Goal: Task Accomplishment & Management: Manage account settings

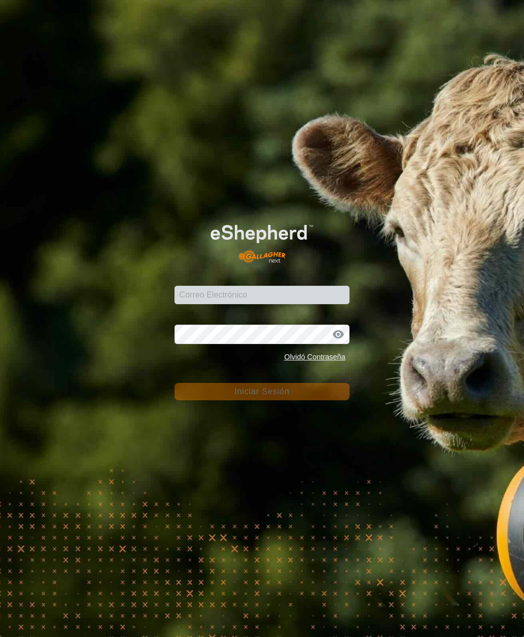
click at [247, 290] on input "Correo Electrónico" at bounding box center [261, 295] width 174 height 18
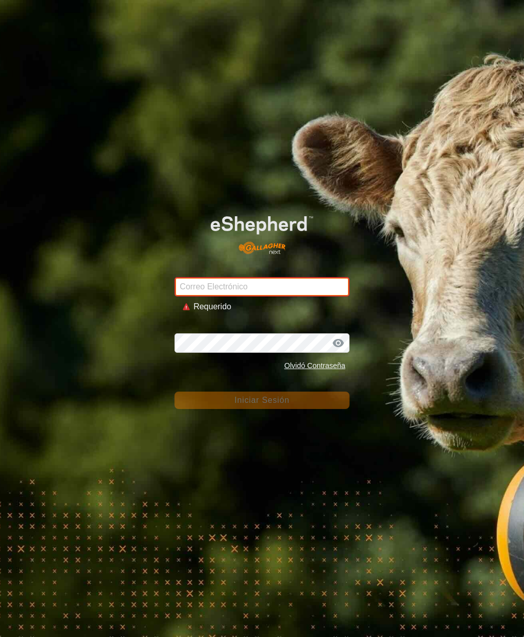
click at [197, 287] on input "Correo Electrónico" at bounding box center [261, 286] width 174 height 19
type input "[PERSON_NAME][EMAIL_ADDRESS][DOMAIN_NAME]"
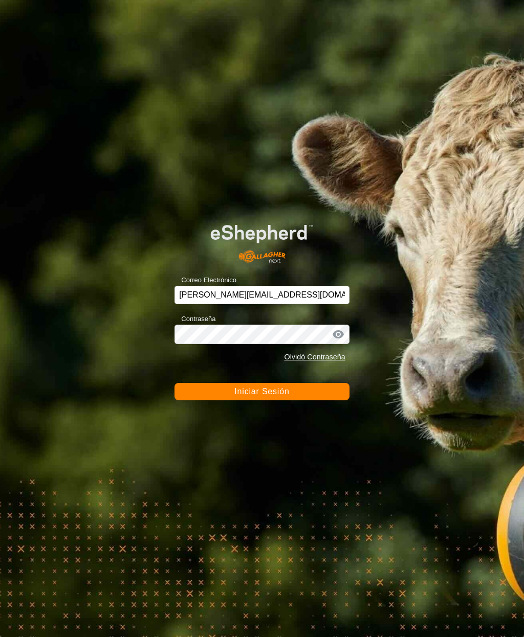
click at [268, 400] on button "Iniciar Sesión" at bounding box center [261, 391] width 174 height 17
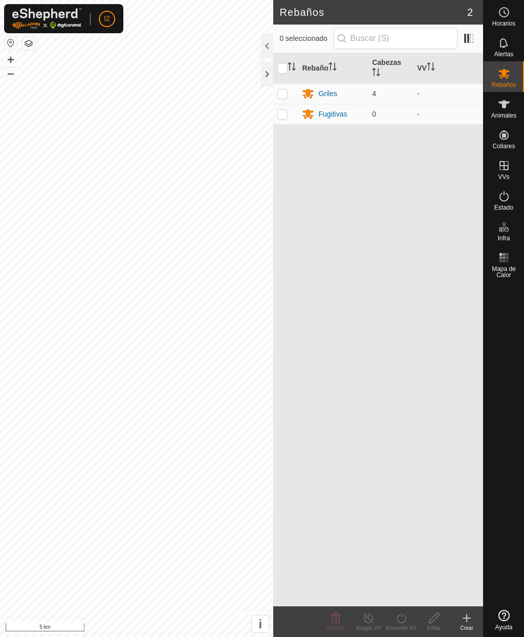
click at [266, 42] on div at bounding box center [267, 46] width 12 height 25
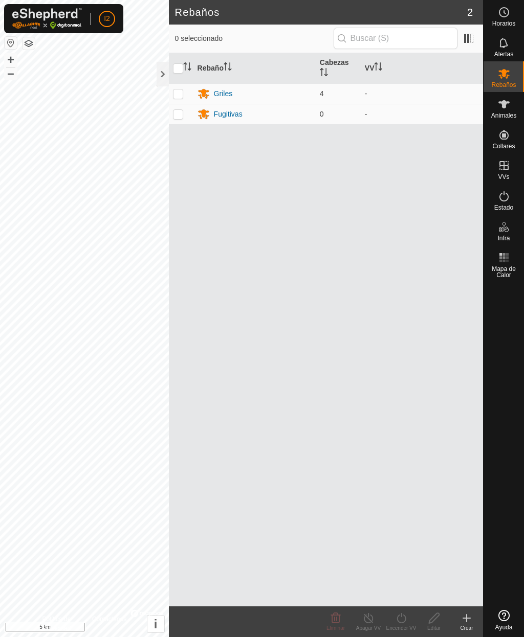
click at [165, 74] on div at bounding box center [162, 74] width 12 height 25
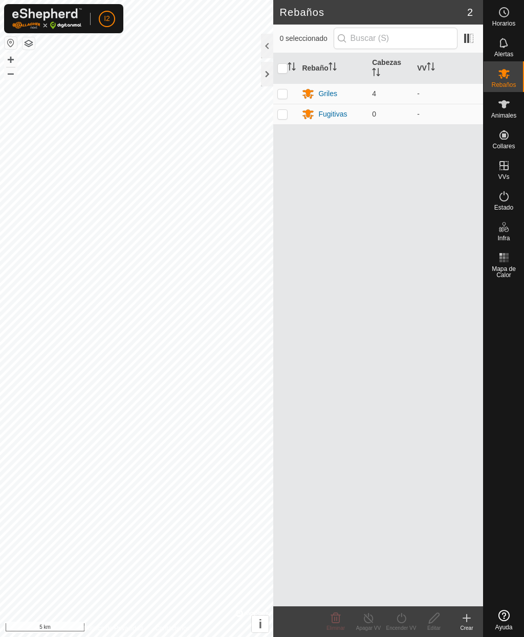
click at [268, 84] on div at bounding box center [267, 74] width 12 height 25
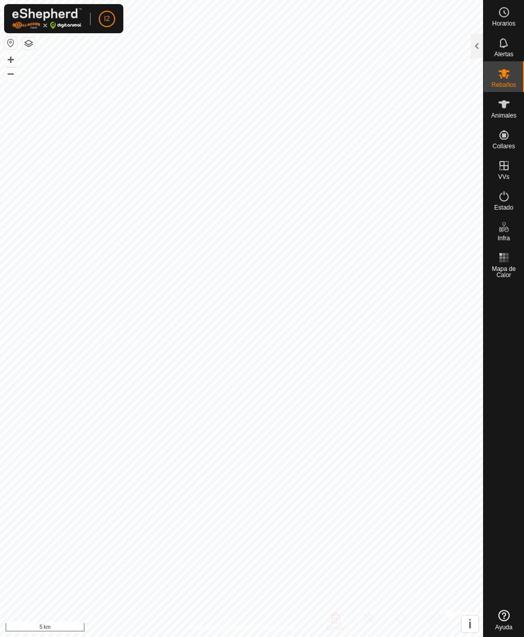
click at [509, 108] on icon at bounding box center [504, 104] width 12 height 12
click at [476, 41] on div at bounding box center [476, 46] width 12 height 25
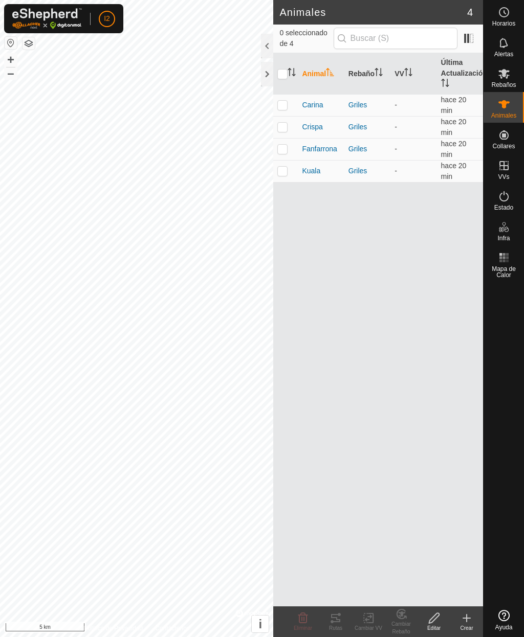
click at [468, 38] on span at bounding box center [468, 38] width 16 height 16
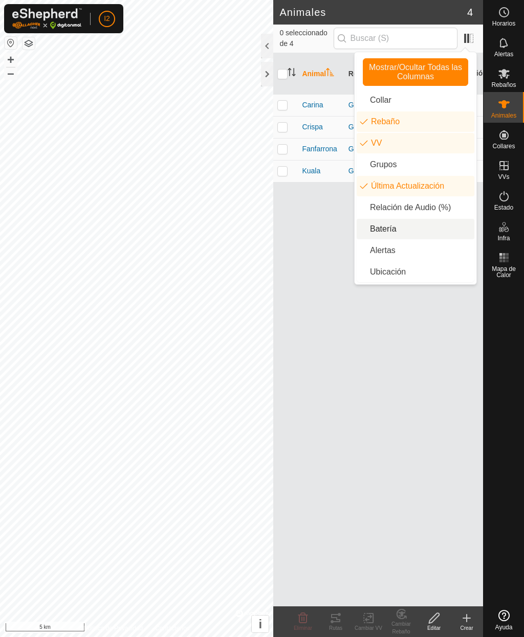
click at [392, 234] on li "Batería" at bounding box center [415, 229] width 118 height 20
click at [382, 351] on div "Animal Rebaño VV Última Actualización Batería [PERSON_NAME] - hace 20 min Crisp…" at bounding box center [378, 329] width 210 height 553
click at [317, 239] on div "Animal Rebaño VV Última Actualización Batería [PERSON_NAME] - hace 20 min Crisp…" at bounding box center [378, 329] width 210 height 553
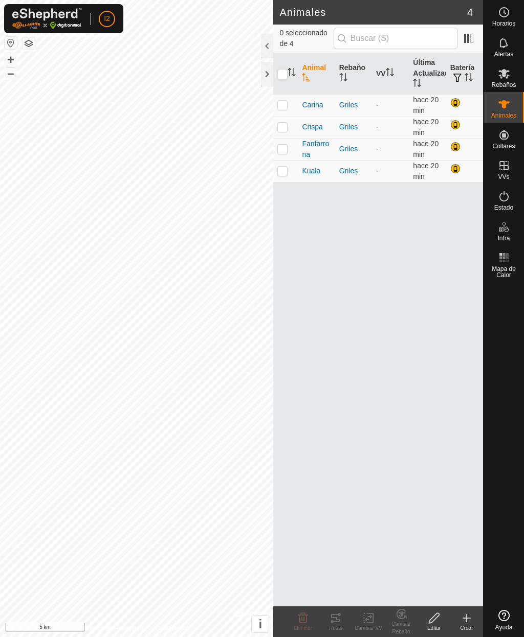
click at [455, 103] on div at bounding box center [456, 104] width 12 height 12
click at [450, 105] on div at bounding box center [456, 104] width 12 height 12
click at [454, 104] on div at bounding box center [456, 104] width 12 height 12
click at [453, 131] on div at bounding box center [456, 126] width 12 height 12
click at [452, 146] on div at bounding box center [456, 148] width 12 height 12
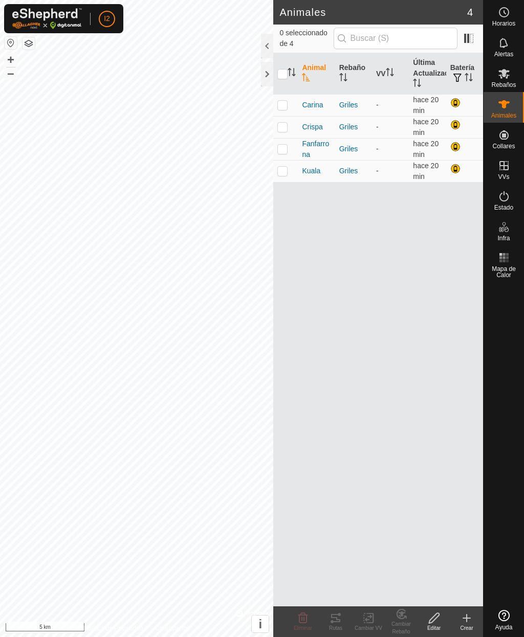
click at [456, 148] on div at bounding box center [456, 148] width 12 height 12
click at [456, 151] on div at bounding box center [456, 148] width 12 height 12
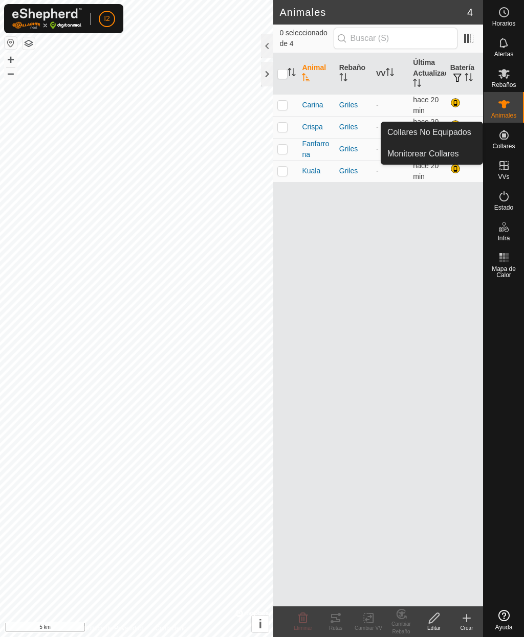
click at [439, 141] on link "Collares No Equipados" at bounding box center [431, 132] width 101 height 20
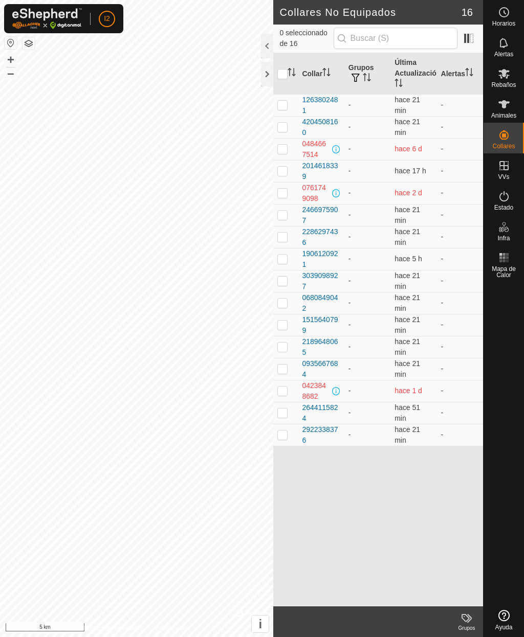
click at [466, 41] on span at bounding box center [468, 38] width 16 height 16
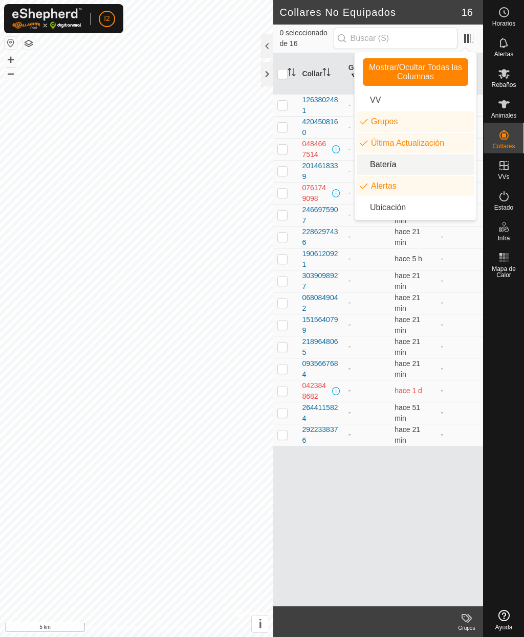
click at [406, 164] on li "Batería" at bounding box center [415, 164] width 118 height 20
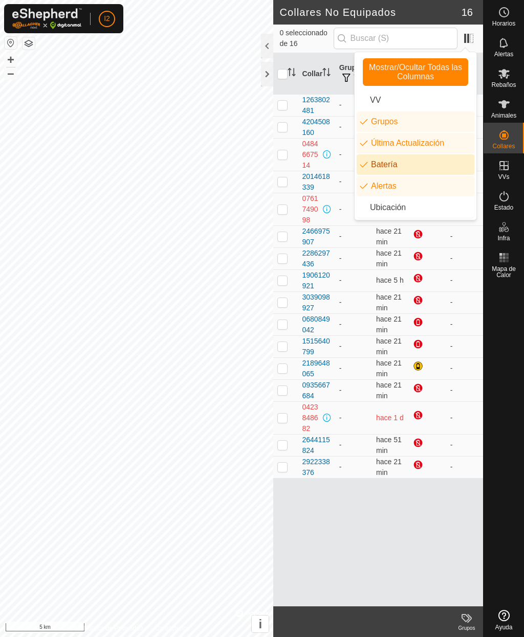
click at [390, 534] on div "Collar Grupos Última Actualización Batería Alertas 1263802481 - hace 21 min - 4…" at bounding box center [378, 329] width 210 height 553
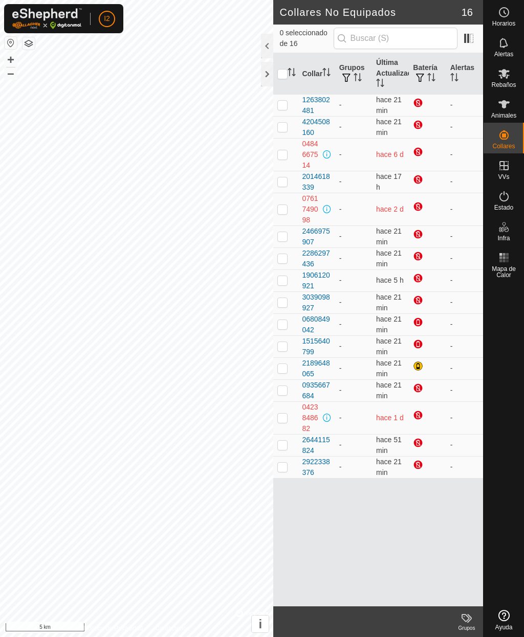
click at [430, 504] on div "Collar Grupos Última Actualización Batería Alertas 1263802481 - hace 21 min - 4…" at bounding box center [378, 329] width 210 height 553
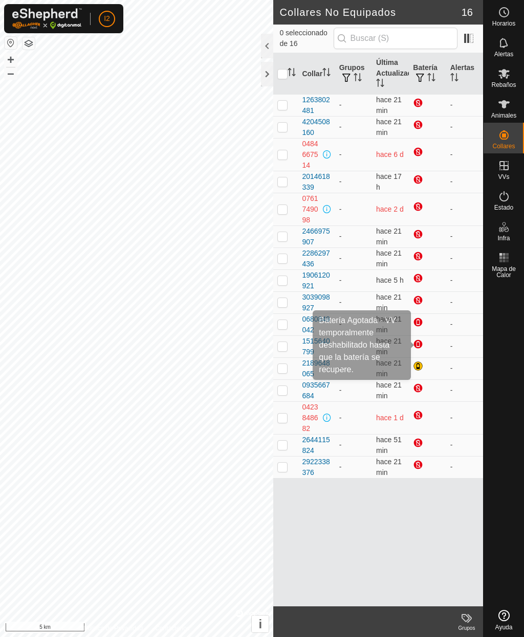
click at [422, 346] on div at bounding box center [419, 345] width 12 height 12
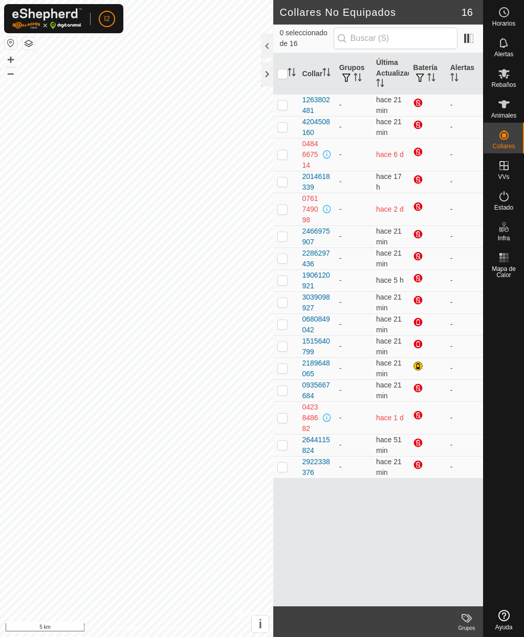
click at [418, 346] on div at bounding box center [419, 345] width 12 height 12
click at [423, 343] on div at bounding box center [419, 345] width 12 height 12
click at [417, 349] on div at bounding box center [419, 345] width 12 height 12
click at [416, 346] on div at bounding box center [419, 345] width 12 height 12
click at [419, 342] on div at bounding box center [419, 345] width 12 height 12
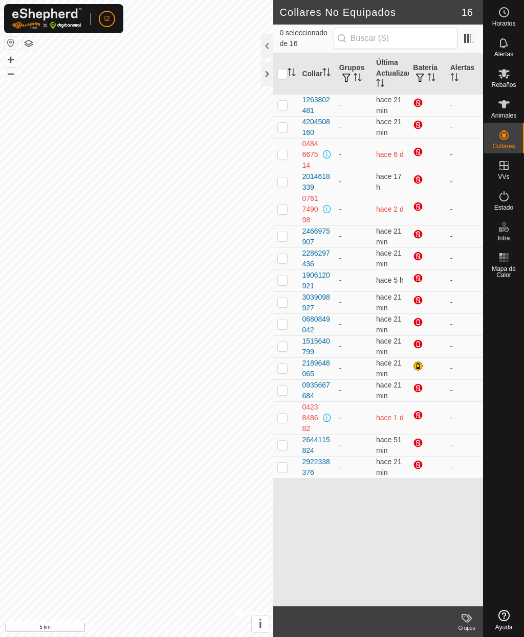
click at [417, 346] on div at bounding box center [419, 345] width 12 height 12
click at [419, 371] on div at bounding box center [419, 367] width 12 height 12
click at [417, 368] on div at bounding box center [419, 367] width 12 height 12
click at [415, 367] on div at bounding box center [419, 367] width 12 height 12
click at [415, 365] on div at bounding box center [419, 367] width 12 height 12
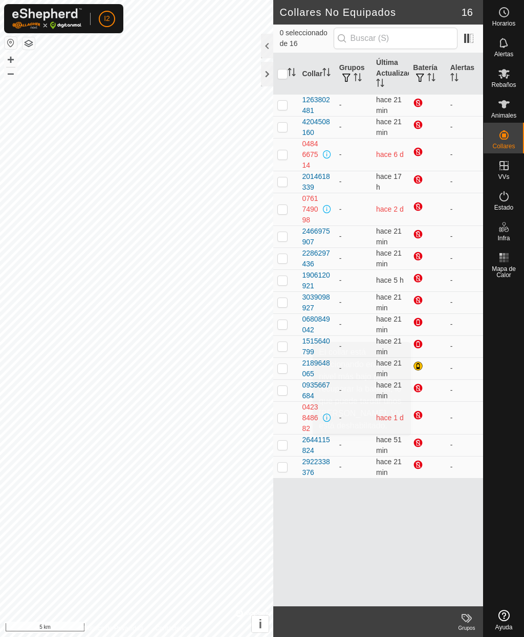
click at [419, 392] on div at bounding box center [419, 389] width 12 height 12
click at [421, 391] on div at bounding box center [419, 389] width 12 height 12
click at [418, 389] on div at bounding box center [419, 389] width 12 height 12
click at [419, 389] on div at bounding box center [419, 389] width 12 height 12
click at [422, 390] on div at bounding box center [419, 389] width 12 height 12
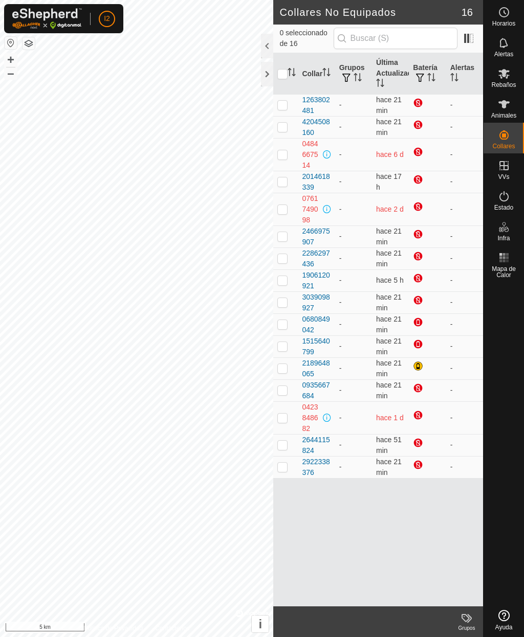
click at [386, 173] on span "hace 17 h" at bounding box center [389, 181] width 26 height 19
click at [421, 101] on div at bounding box center [419, 104] width 12 height 12
click at [417, 103] on div at bounding box center [419, 104] width 12 height 12
click at [418, 101] on div at bounding box center [419, 104] width 12 height 12
click at [420, 101] on div at bounding box center [419, 104] width 12 height 12
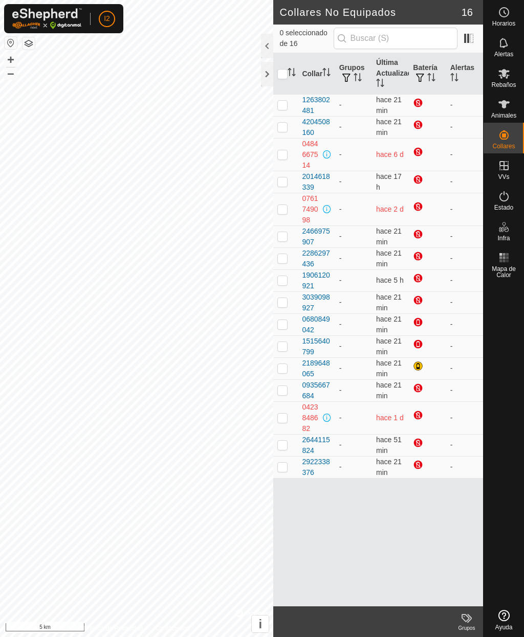
click at [420, 100] on div at bounding box center [419, 104] width 12 height 12
click at [418, 124] on div at bounding box center [419, 126] width 12 height 12
click at [422, 126] on div at bounding box center [419, 126] width 12 height 12
click at [421, 127] on div at bounding box center [419, 126] width 12 height 12
click at [422, 128] on div at bounding box center [419, 126] width 12 height 12
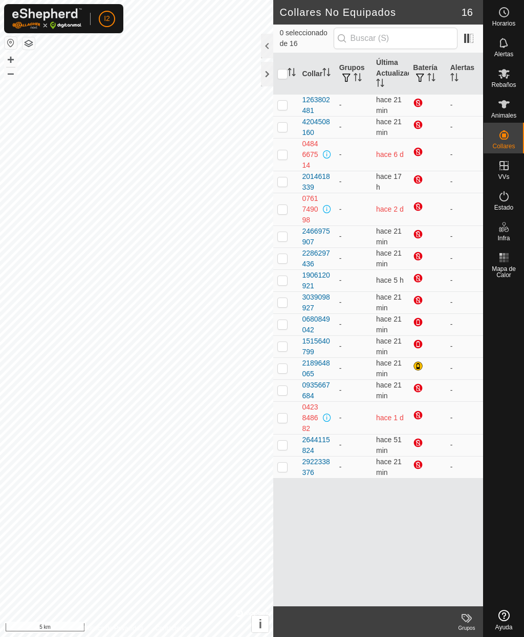
click at [424, 76] on span "button" at bounding box center [420, 78] width 8 height 8
click at [509, 108] on icon at bounding box center [504, 104] width 12 height 12
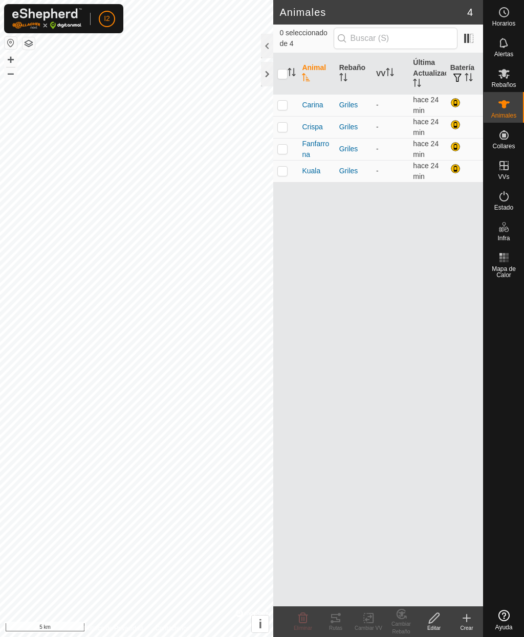
click at [464, 74] on button "button" at bounding box center [457, 78] width 14 height 10
click at [480, 77] on span at bounding box center [481, 73] width 4 height 41
click at [479, 76] on span at bounding box center [481, 73] width 4 height 41
click at [472, 77] on icon "Activar para ordenar" at bounding box center [468, 77] width 8 height 8
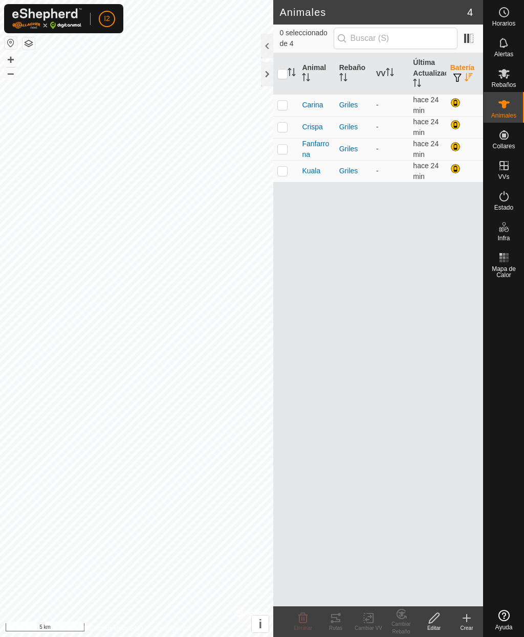
click at [470, 64] on th "Batería" at bounding box center [464, 73] width 37 height 41
click at [472, 76] on icon "Activar para ordenar" at bounding box center [468, 77] width 8 height 8
click at [461, 77] on span "button" at bounding box center [457, 78] width 8 height 8
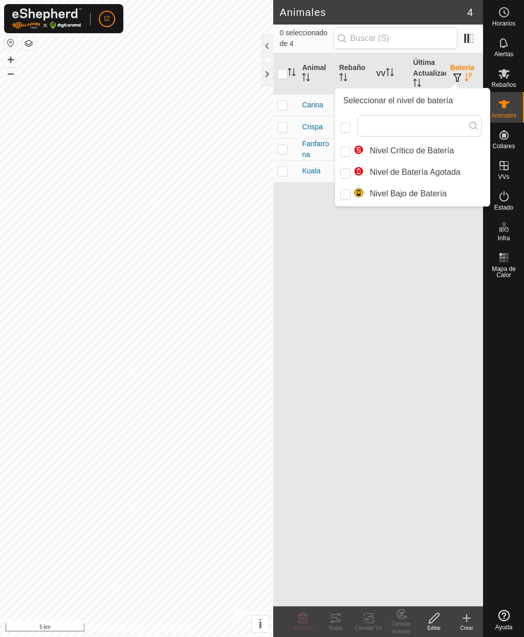
click at [349, 130] on input "checkbox" at bounding box center [345, 128] width 10 height 10
checkbox input "false"
checkbox input "true"
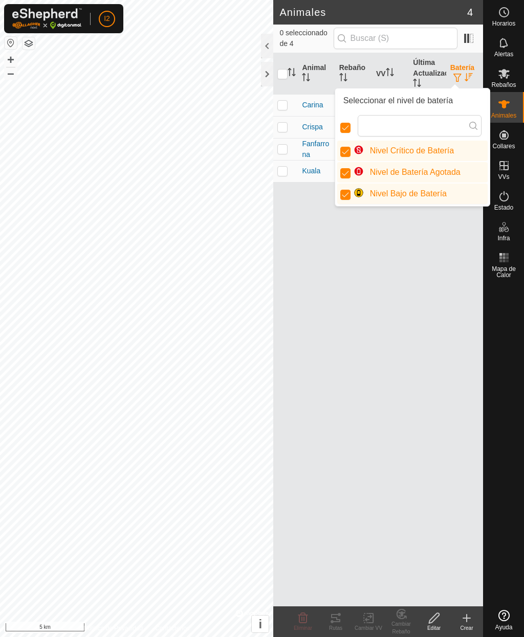
scroll to position [6, 5]
click at [349, 126] on input "checkbox" at bounding box center [345, 128] width 10 height 10
checkbox input "false"
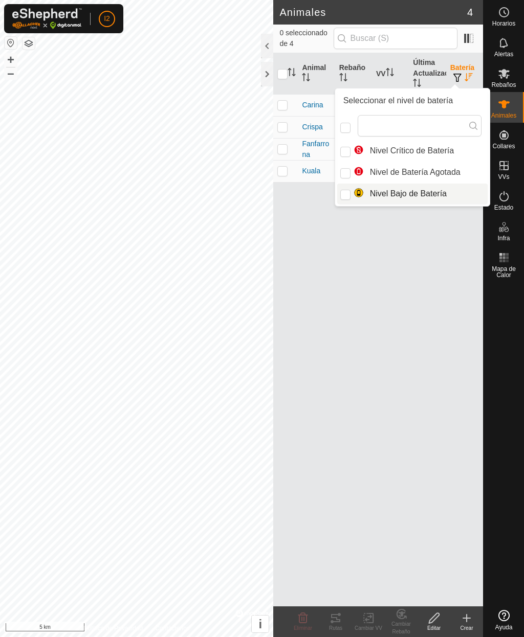
click at [340, 196] on input "Nivel Bajo de Batería" at bounding box center [345, 195] width 10 height 10
checkbox input "true"
click at [347, 278] on div "Animal Rebaño VV Última Actualización Batería [PERSON_NAME] - hace 24 min Crisp…" at bounding box center [378, 329] width 210 height 553
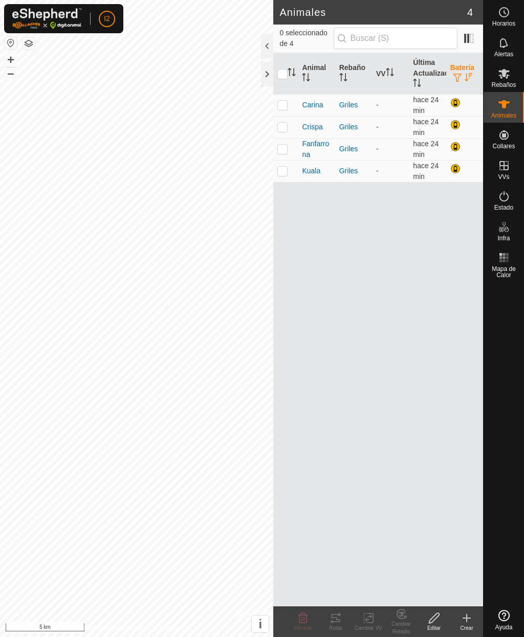
click at [357, 269] on div "Animal Rebaño VV Última Actualización Batería [PERSON_NAME] - hace 24 min Crisp…" at bounding box center [378, 329] width 210 height 553
click at [462, 66] on th "Batería" at bounding box center [464, 73] width 37 height 41
click at [474, 69] on th "Batería" at bounding box center [464, 73] width 37 height 41
click at [472, 76] on icon "Activar para ordenar" at bounding box center [468, 77] width 8 height 8
click at [460, 75] on span "button" at bounding box center [457, 78] width 8 height 8
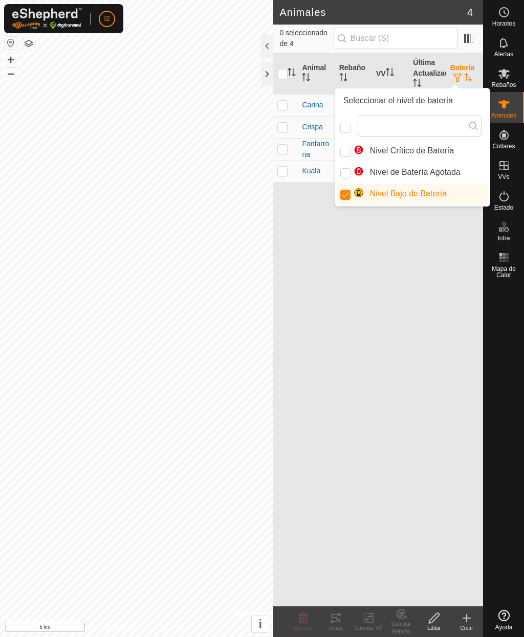
click at [350, 197] on input "Nivel Bajo de Batería" at bounding box center [345, 195] width 10 height 10
checkbox input "false"
click at [348, 287] on div "Animal Rebaño VV Última Actualización Batería [PERSON_NAME] - hace 24 min Crisp…" at bounding box center [378, 329] width 210 height 553
click at [309, 292] on div "Animal Rebaño VV Última Actualización Batería [PERSON_NAME] - hace 24 min Crisp…" at bounding box center [378, 329] width 210 height 553
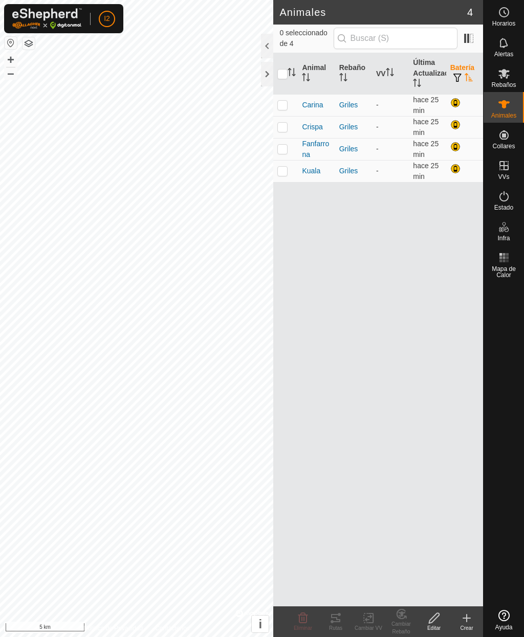
click at [269, 78] on div at bounding box center [267, 74] width 12 height 25
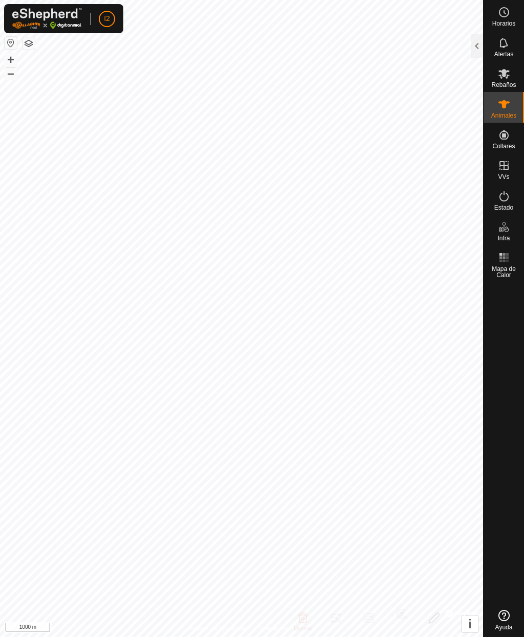
click at [504, 75] on icon at bounding box center [503, 74] width 11 height 10
click at [476, 40] on div at bounding box center [476, 46] width 12 height 25
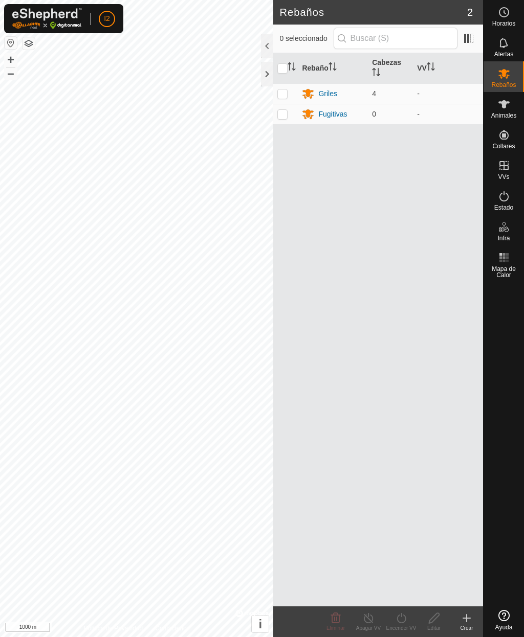
click at [322, 82] on th "Rebaño" at bounding box center [333, 68] width 70 height 31
click at [319, 91] on div "Fugitivas" at bounding box center [332, 93] width 29 height 11
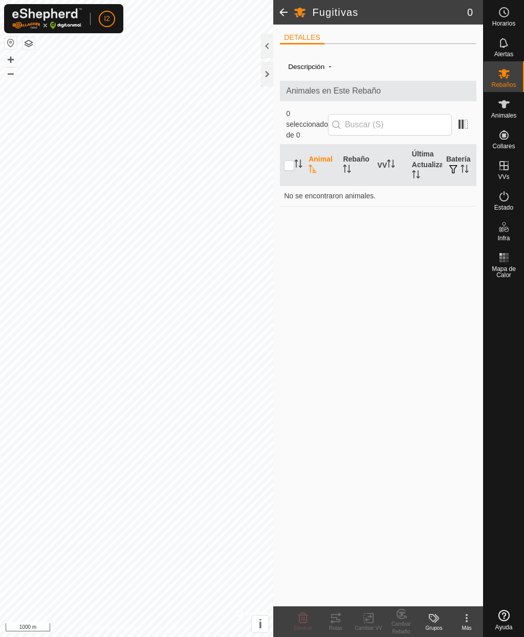
click at [291, 12] on span at bounding box center [283, 12] width 20 height 25
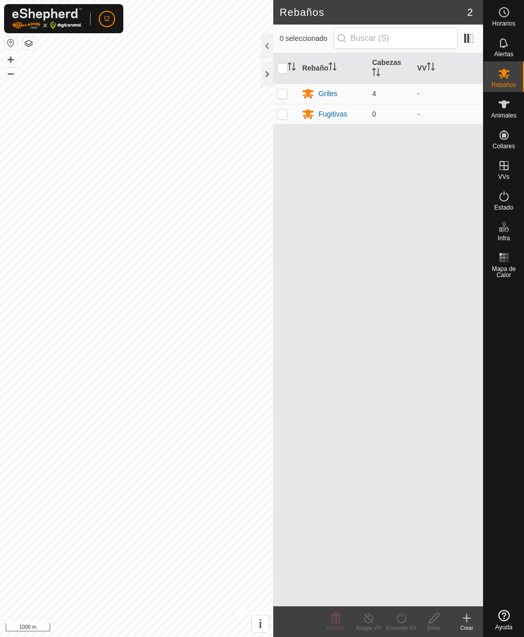
click at [283, 91] on p-checkbox at bounding box center [282, 93] width 10 height 8
click at [395, 621] on icon at bounding box center [401, 618] width 13 height 12
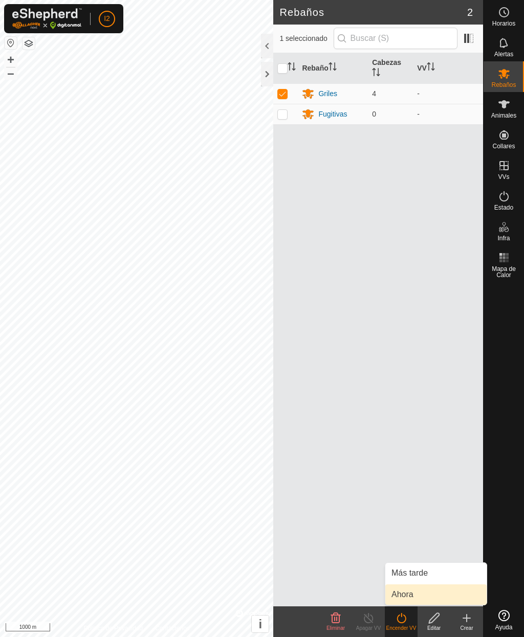
click at [405, 596] on span "Ahora" at bounding box center [402, 595] width 22 height 12
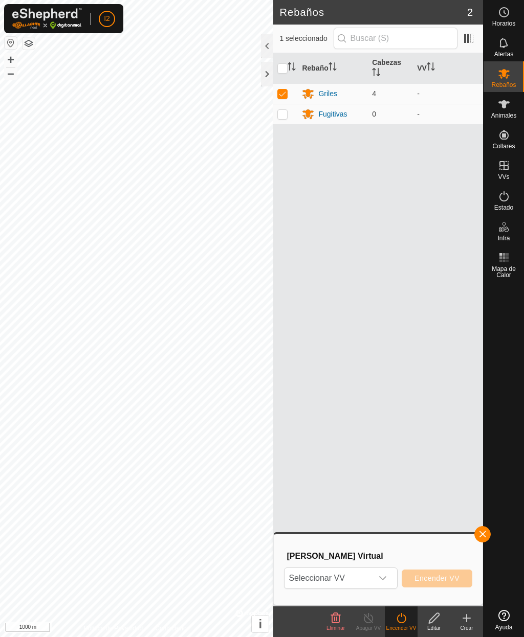
click at [325, 580] on span "Seleccionar VV" at bounding box center [328, 578] width 88 height 20
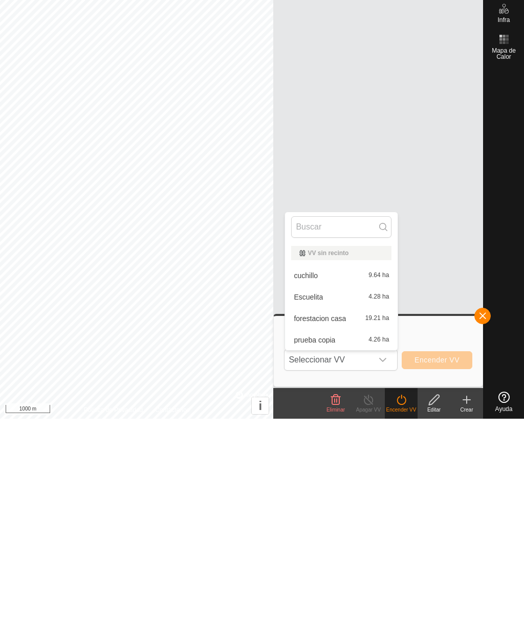
click at [311, 512] on span "Escuelita" at bounding box center [307, 515] width 29 height 7
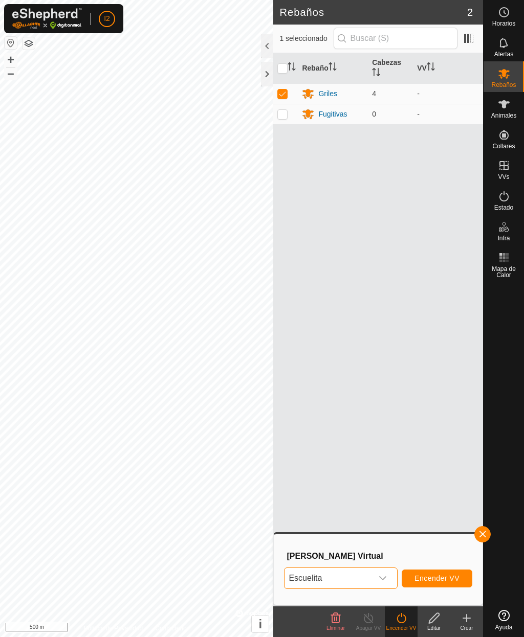
click at [483, 537] on span "button" at bounding box center [482, 534] width 8 height 8
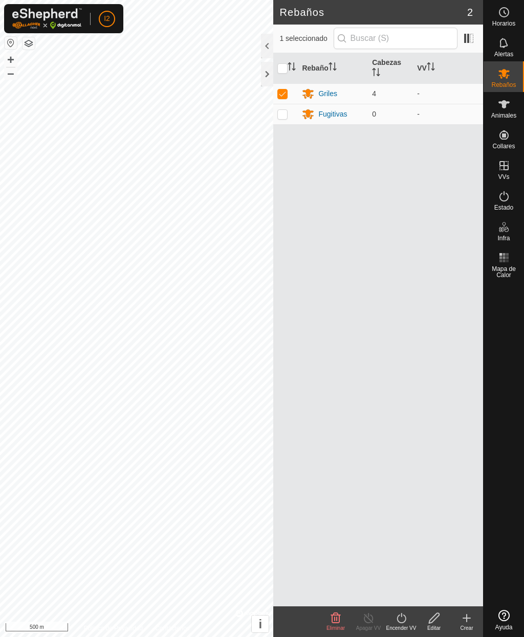
click at [289, 96] on td at bounding box center [285, 93] width 25 height 20
checkbox input "false"
click at [263, 69] on div at bounding box center [267, 74] width 12 height 25
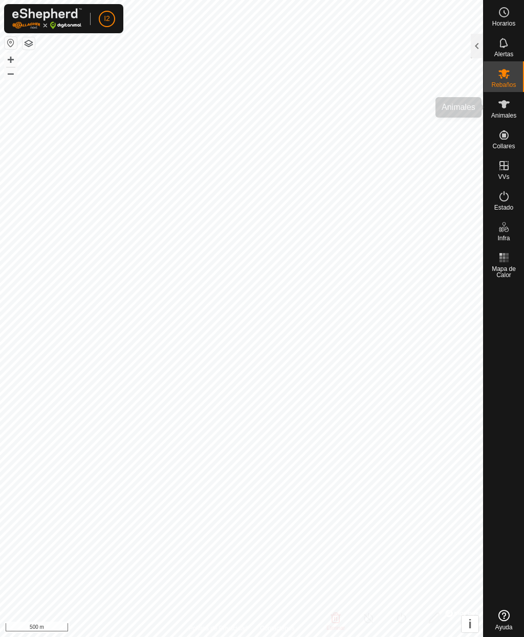
click at [503, 106] on icon at bounding box center [503, 104] width 11 height 8
click at [477, 44] on div at bounding box center [476, 46] width 12 height 25
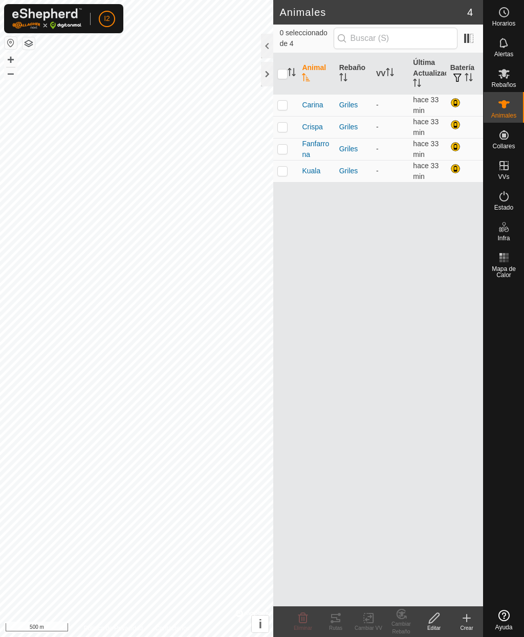
click at [279, 108] on p-checkbox at bounding box center [282, 105] width 10 height 8
click at [333, 625] on div "Rutas" at bounding box center [335, 628] width 33 height 8
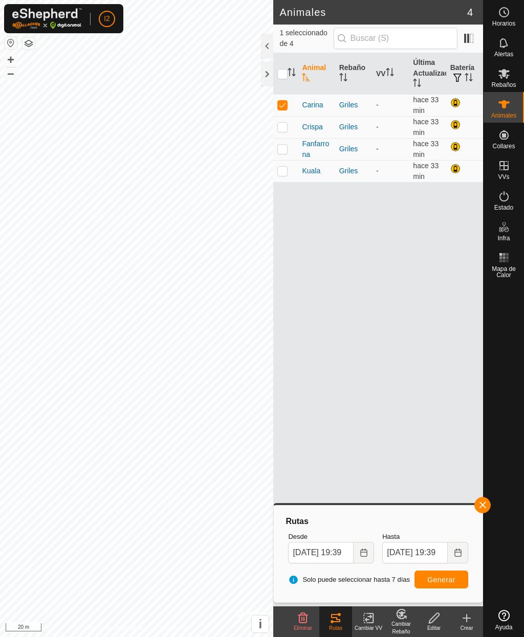
click at [477, 503] on button "button" at bounding box center [482, 505] width 16 height 16
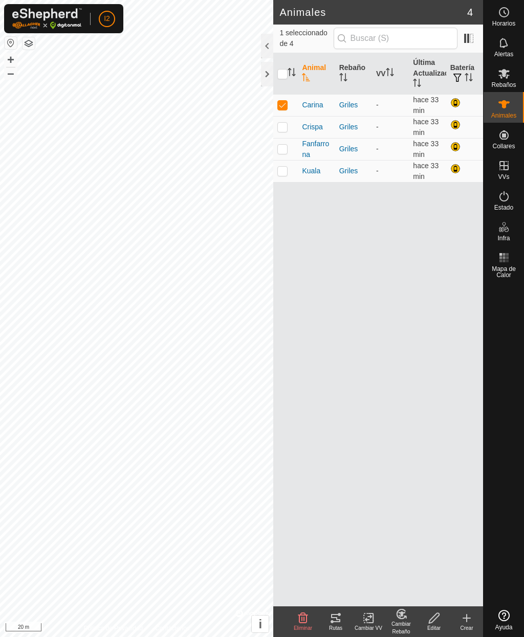
click at [287, 107] on p-checkbox at bounding box center [282, 105] width 10 height 8
checkbox input "false"
click at [316, 107] on span "Carina" at bounding box center [312, 105] width 21 height 11
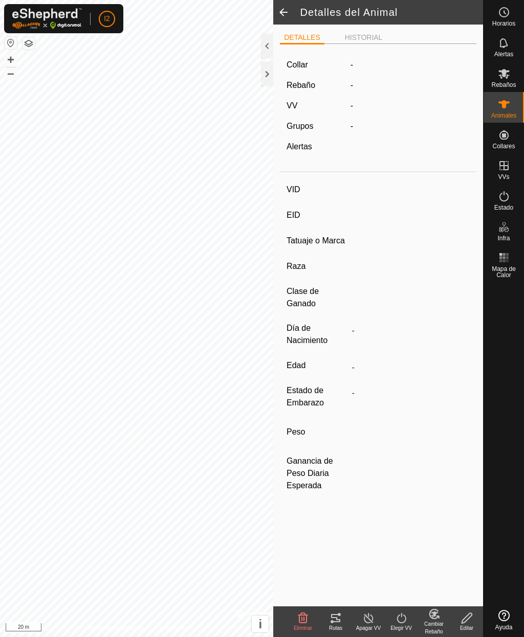
type input "Carina"
type input "111081007086350"
type input "-"
type input "Charolesa"
type input "-"
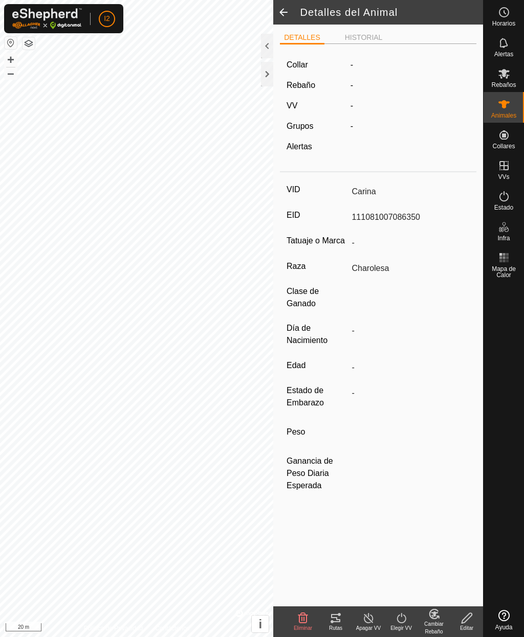
type input "09/2012"
type input "13 years 1 month"
type input "0 kg"
type input "-"
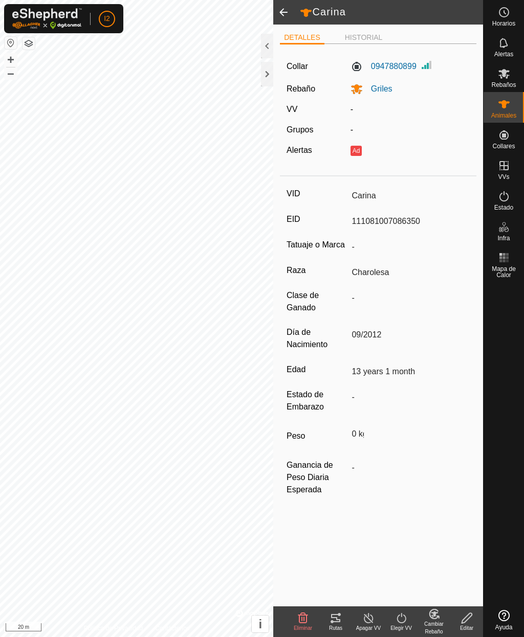
click at [288, 19] on span at bounding box center [283, 12] width 20 height 25
